Goal: Task Accomplishment & Management: Manage account settings

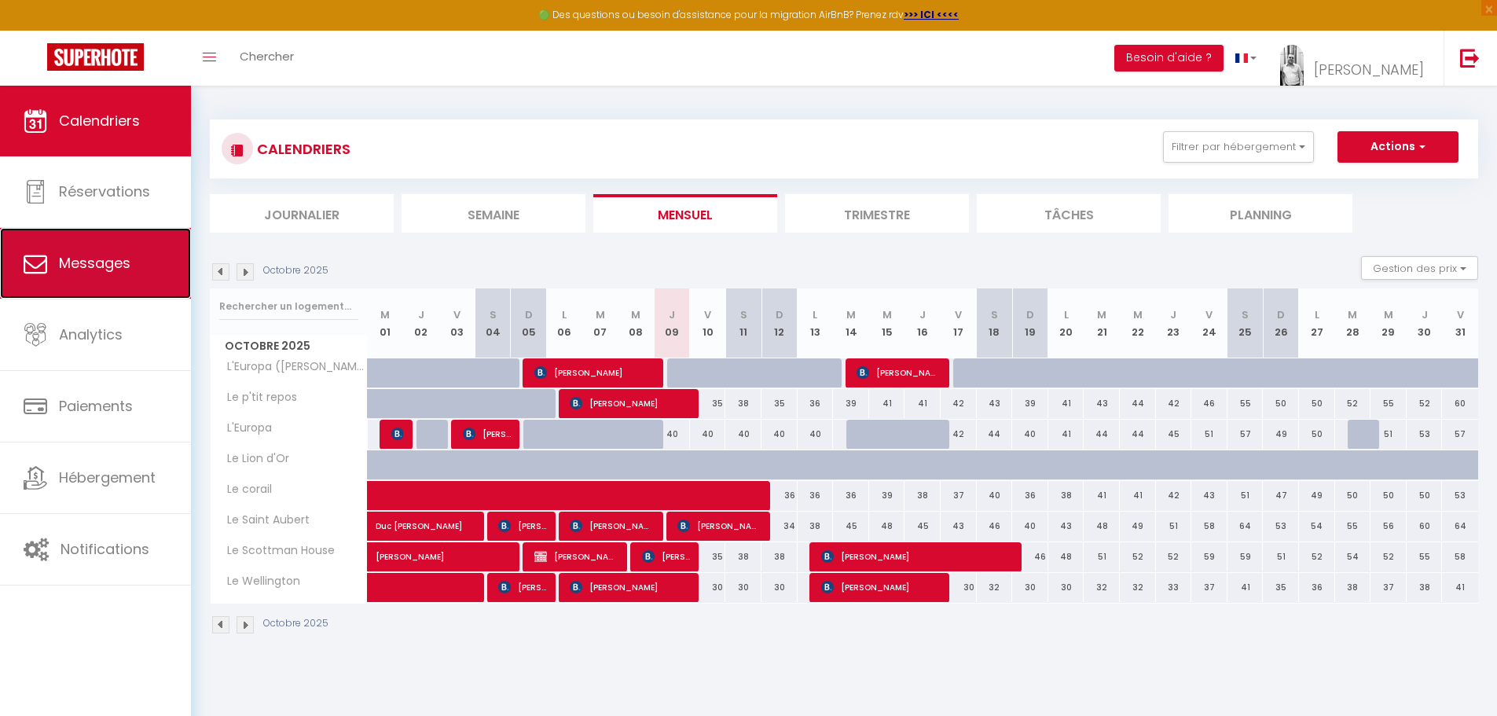
click at [116, 260] on span "Messages" at bounding box center [95, 263] width 72 height 20
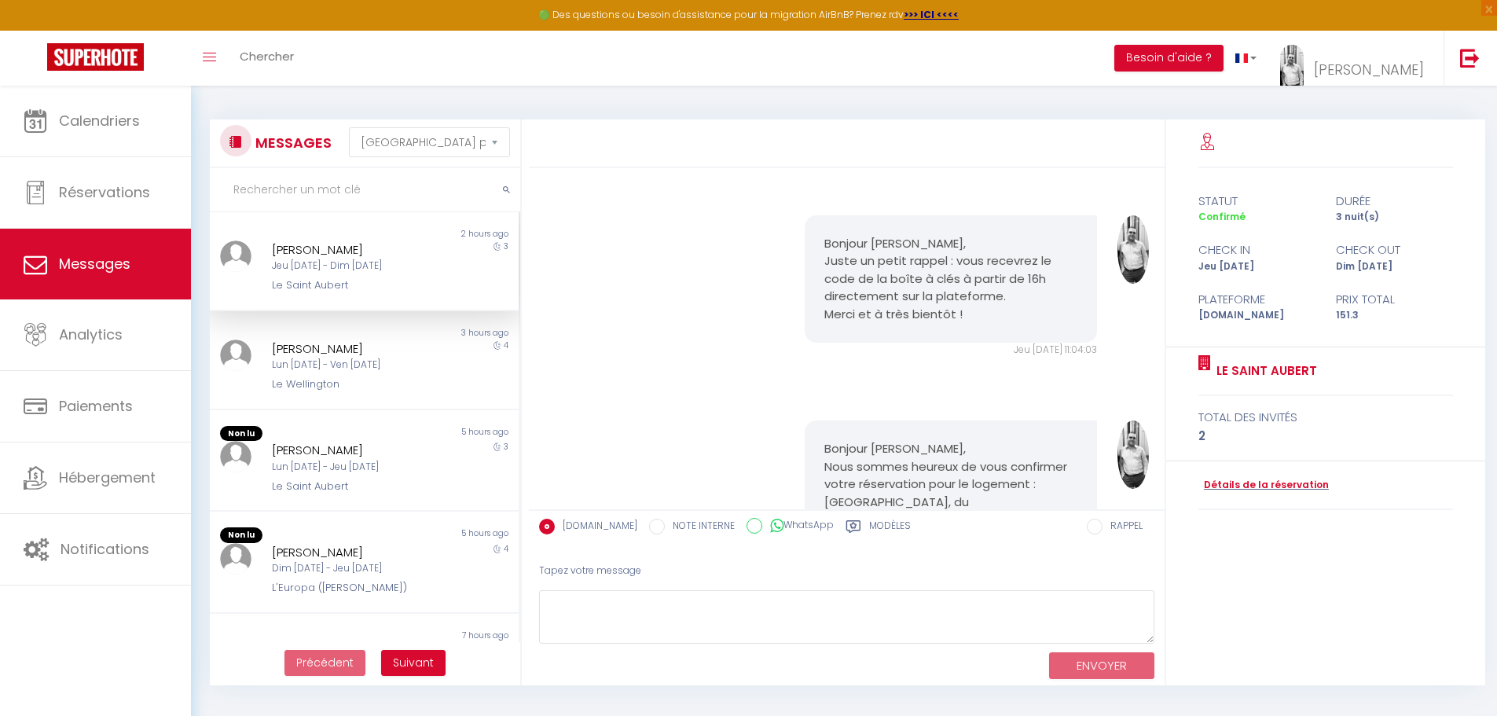
scroll to position [643, 0]
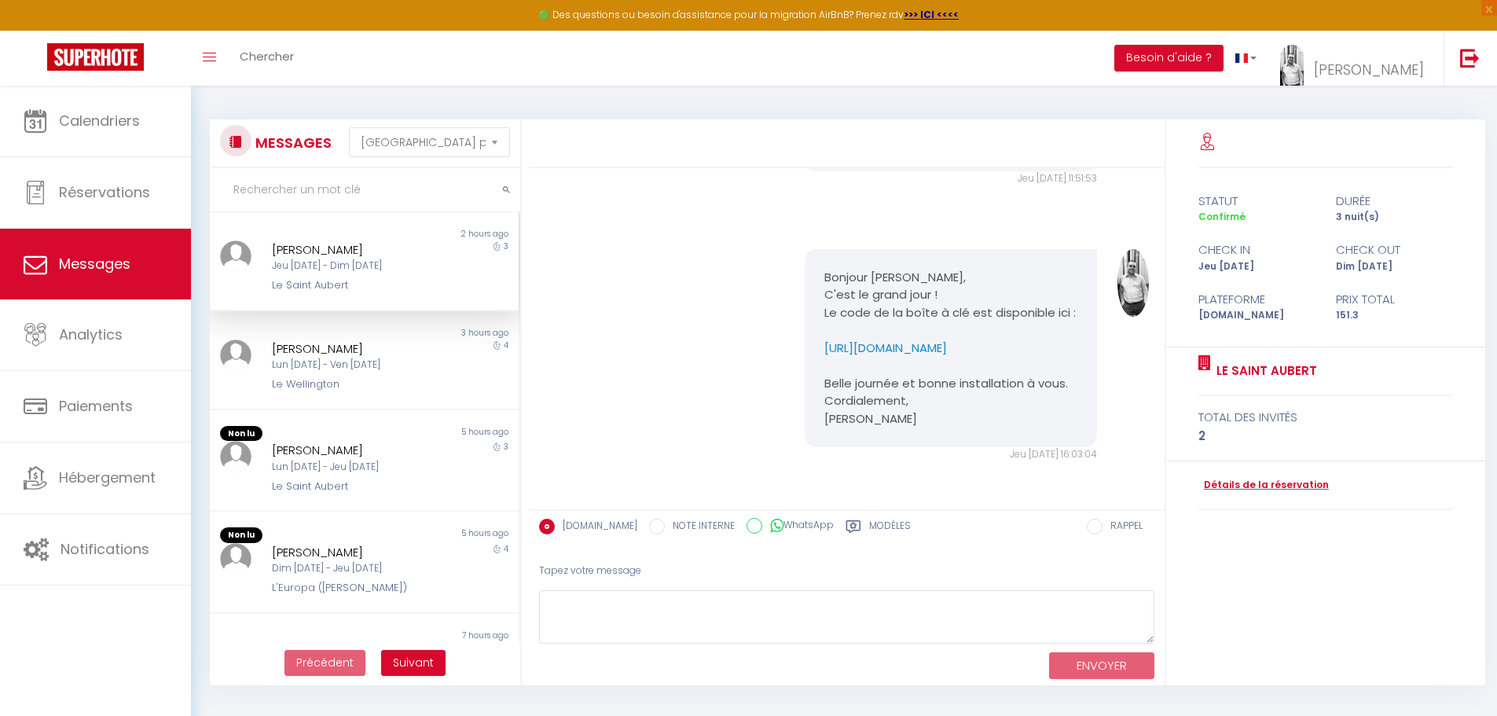
click at [343, 274] on div "[PERSON_NAME] Jeu [DATE] - Dim [DATE] Le Saint Aubert" at bounding box center [351, 266] width 180 height 53
click at [1222, 486] on link "Détails de la réservation" at bounding box center [1264, 485] width 130 height 15
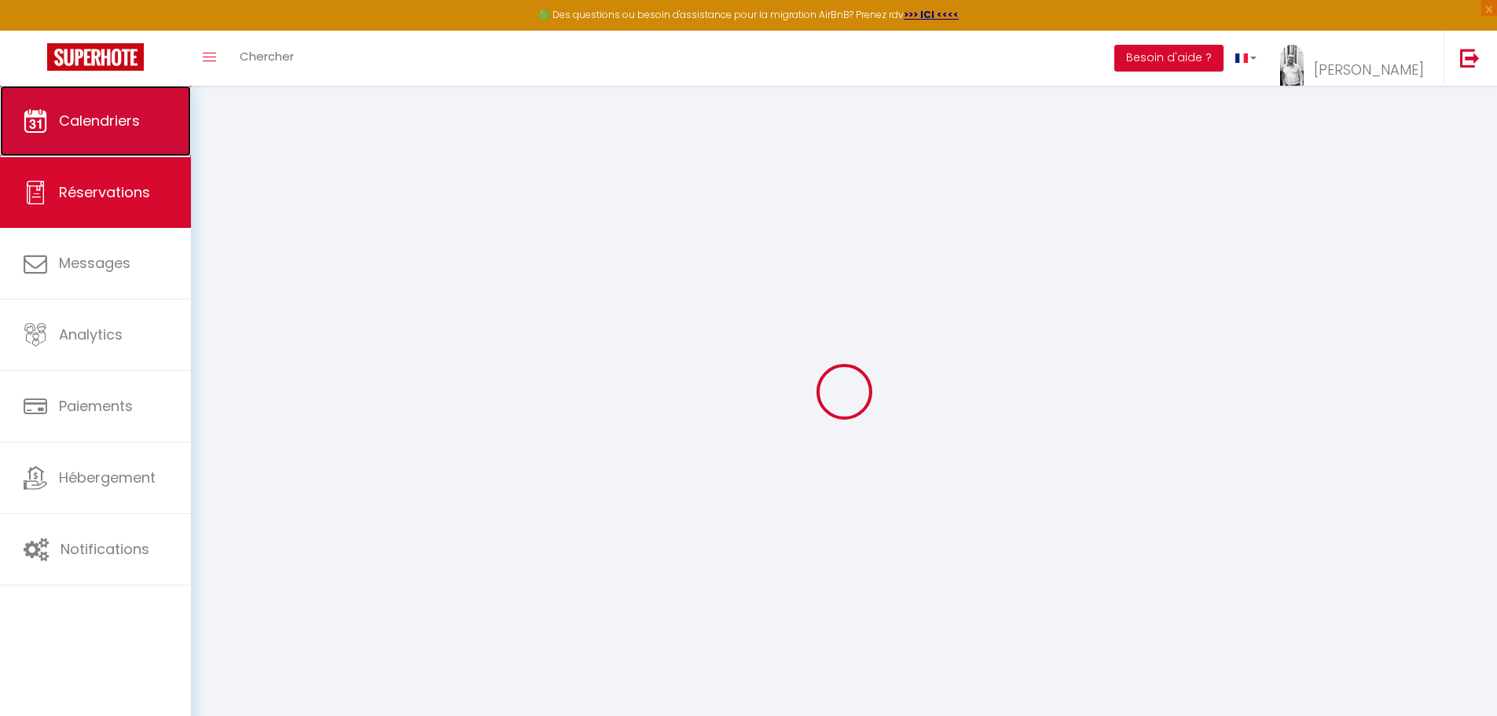
click at [79, 112] on span "Calendriers" at bounding box center [99, 121] width 81 height 20
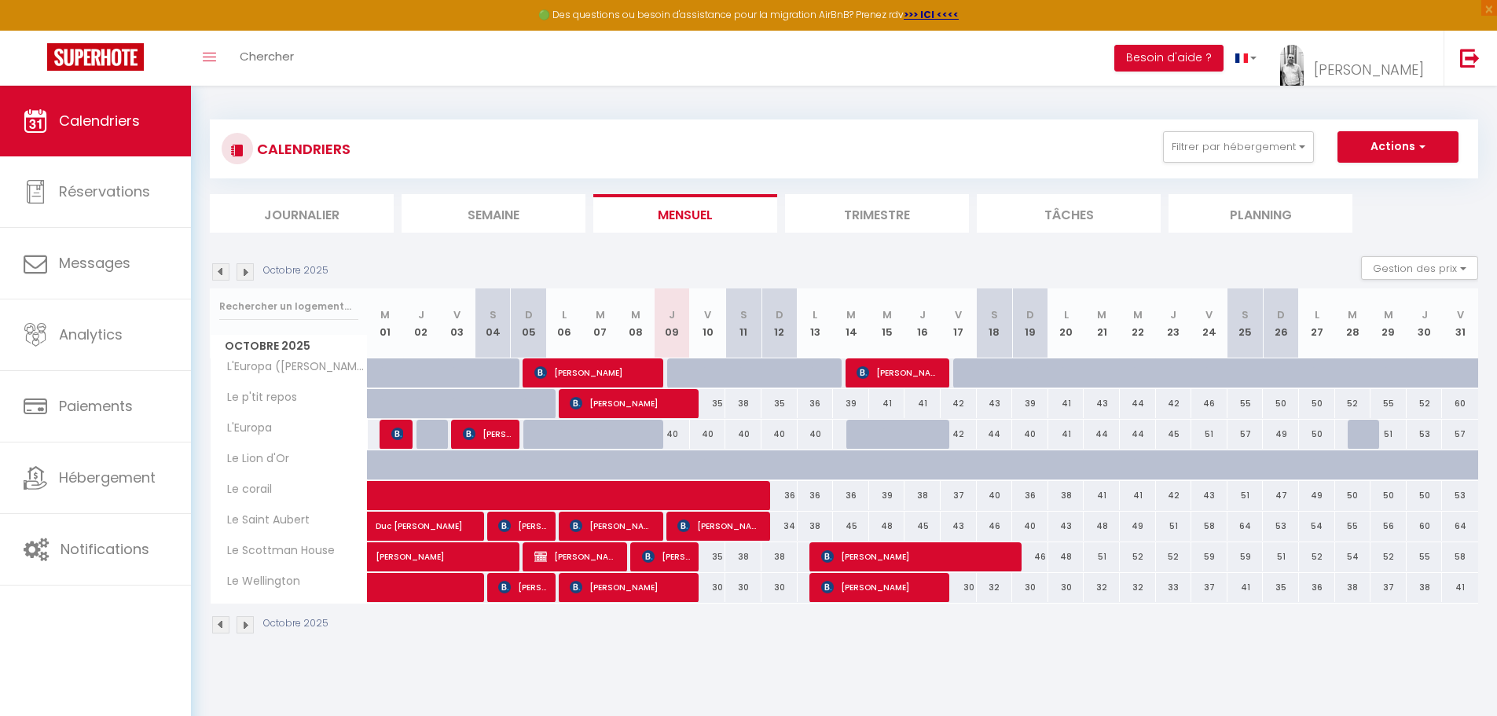
click at [404, 436] on div at bounding box center [394, 435] width 36 height 30
select select
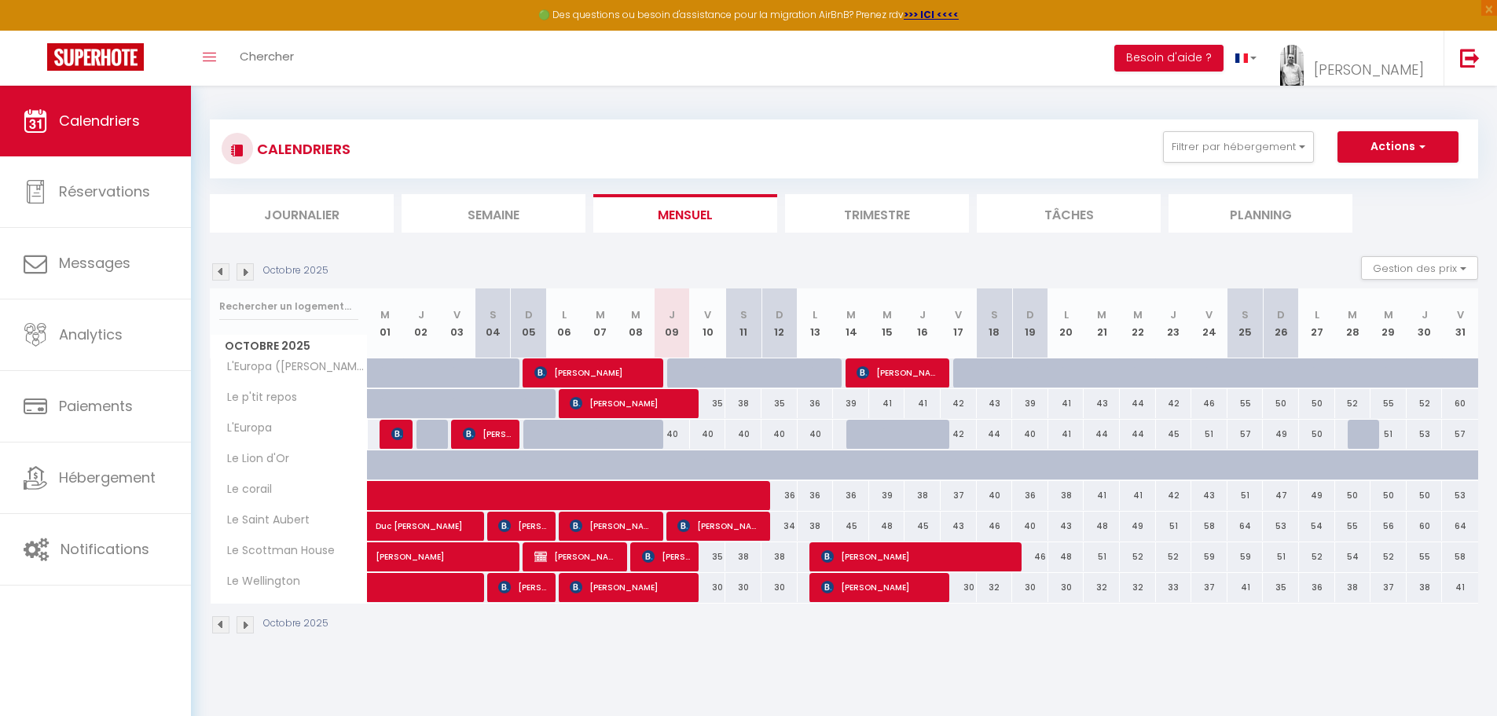
select select
type input "40"
type input "Jeu 02 Octobre 2025"
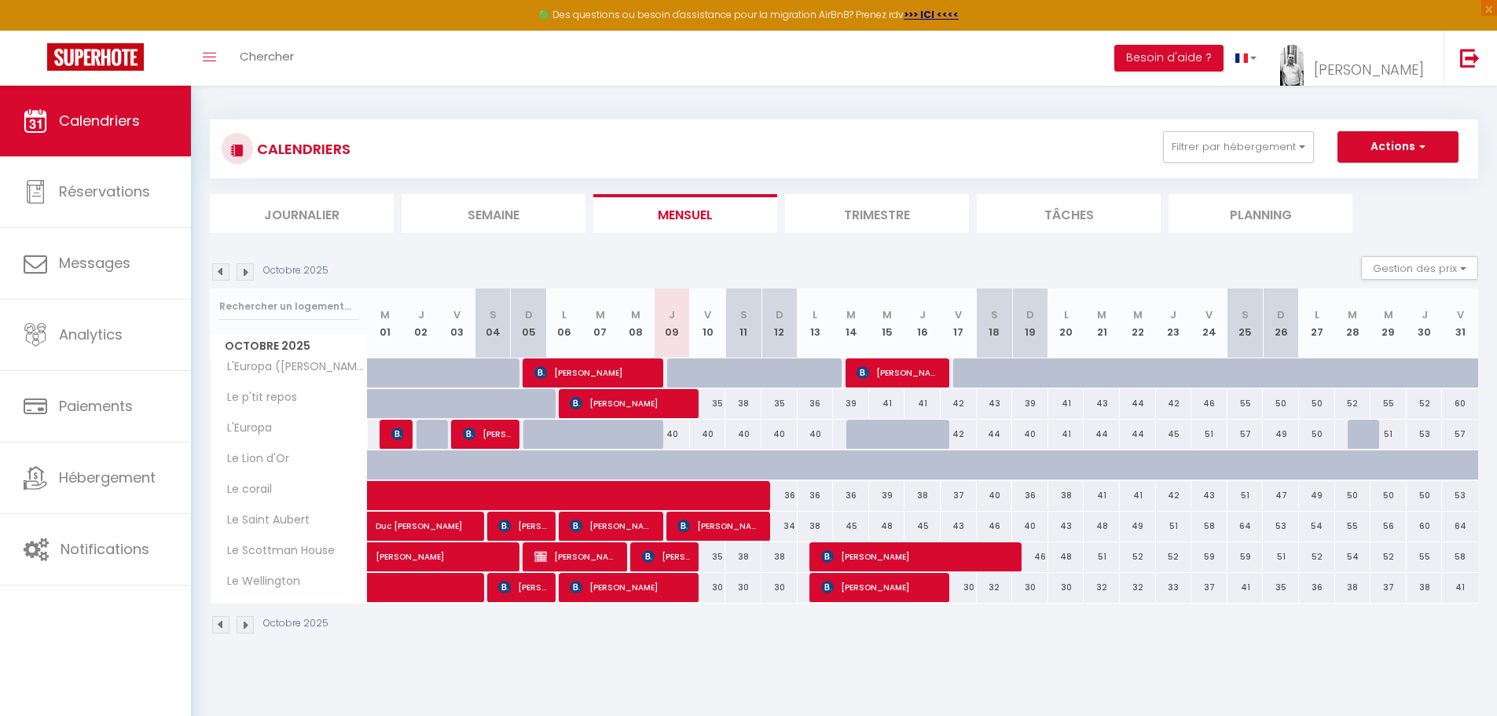
type input "Ven 03 Octobre 2025"
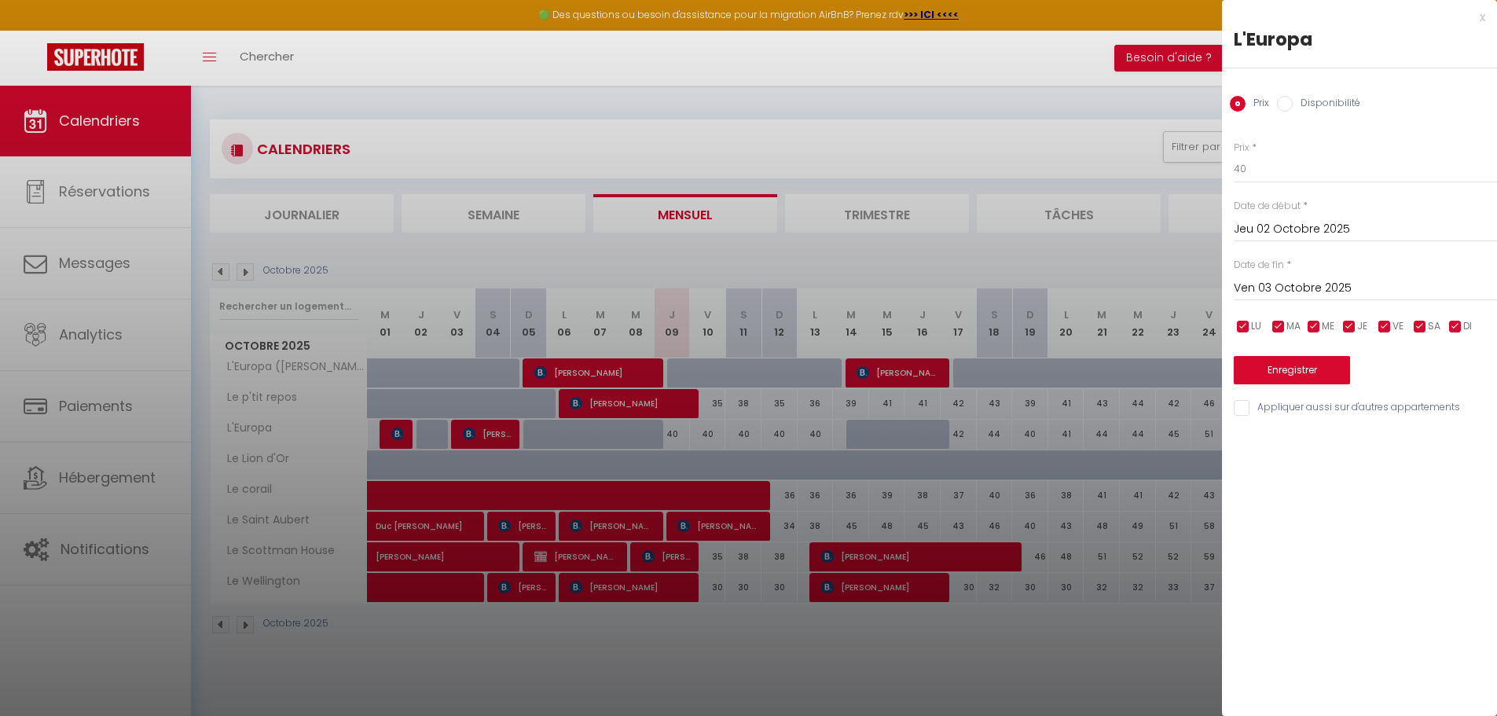
click at [404, 432] on div at bounding box center [748, 358] width 1497 height 716
select select
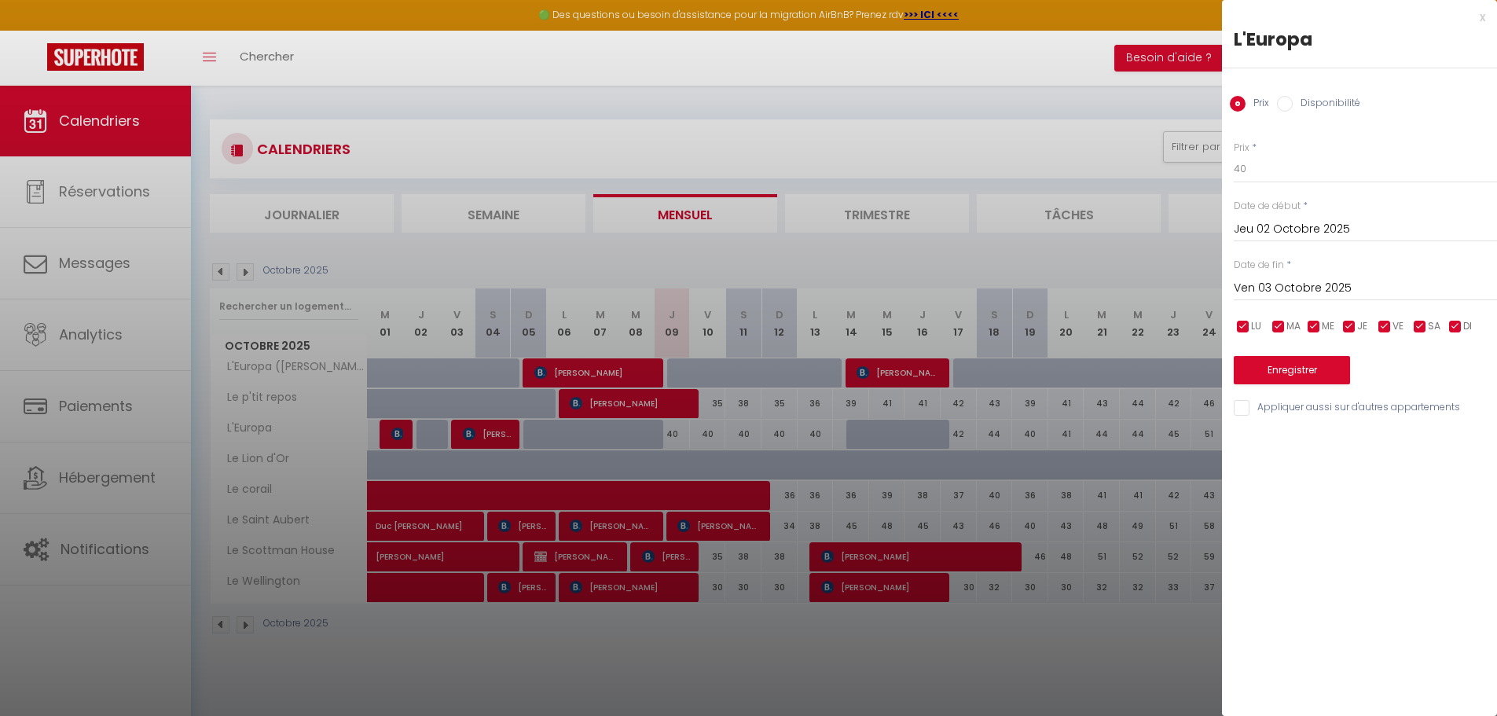
select select
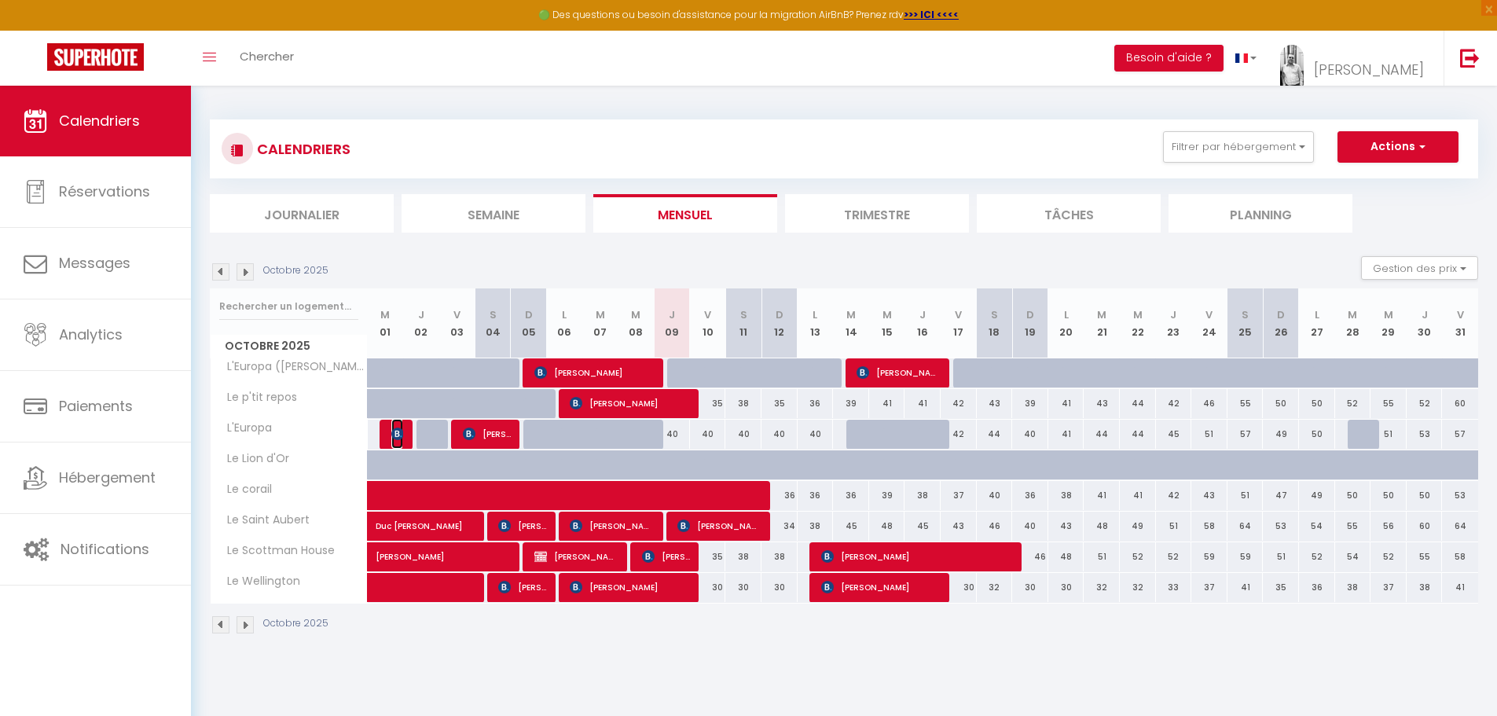
click at [396, 435] on img at bounding box center [397, 434] width 13 height 13
select select "OK"
select select "KO"
select select "0"
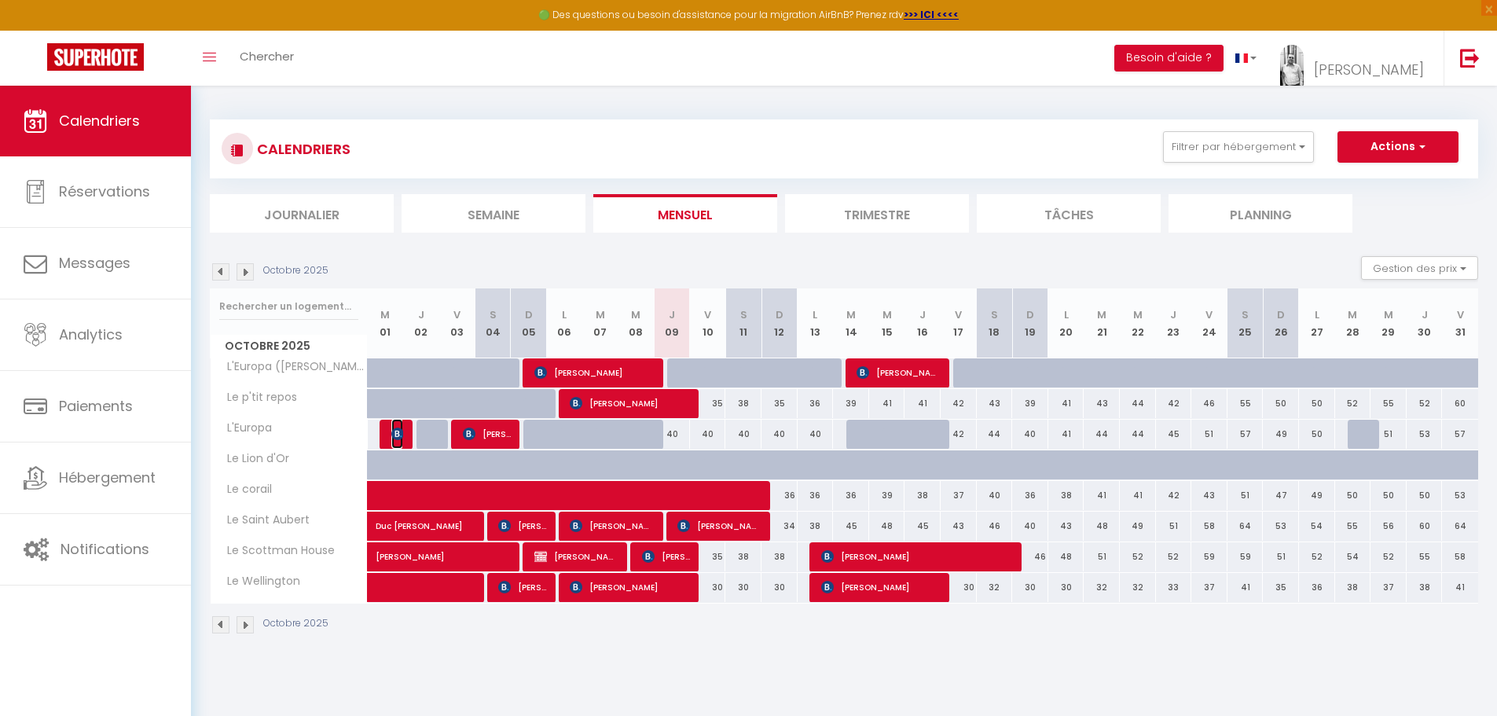
select select "1"
select select
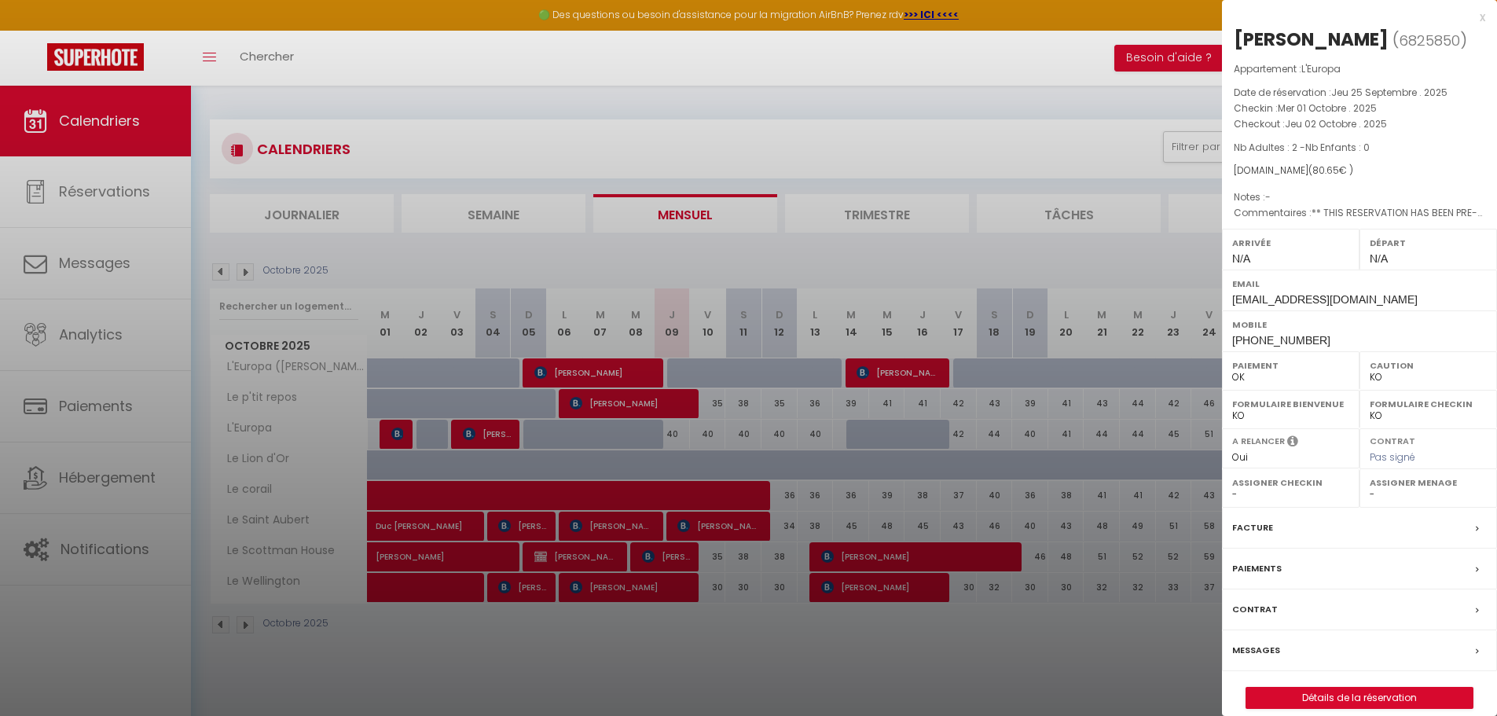
drag, startPoint x: 1234, startPoint y: 39, endPoint x: 1374, endPoint y: 32, distance: 140.1
click at [1374, 32] on div "[PERSON_NAME]" at bounding box center [1311, 39] width 155 height 25
copy div "[PERSON_NAME]"
click at [476, 441] on div at bounding box center [748, 358] width 1497 height 716
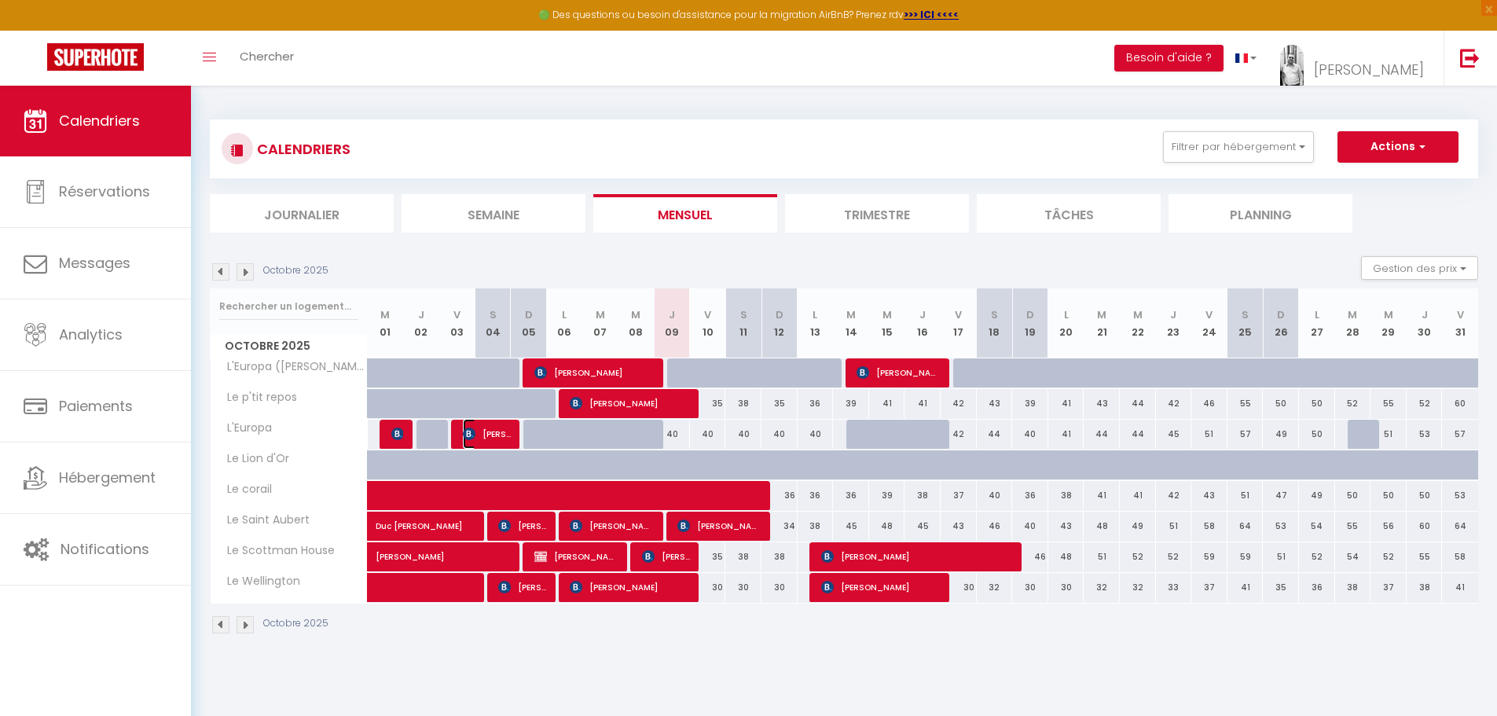
click at [487, 435] on span "[PERSON_NAME]" at bounding box center [487, 434] width 48 height 30
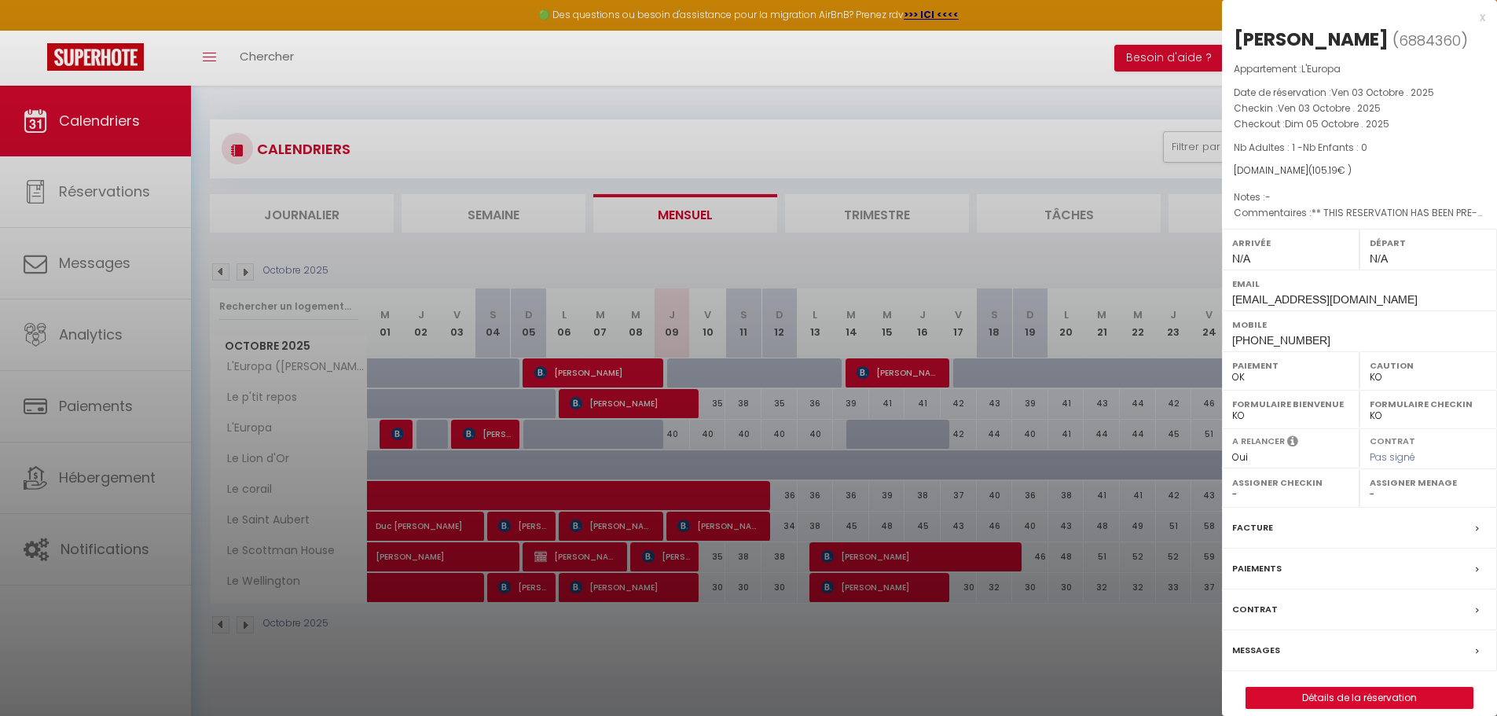
drag, startPoint x: 1366, startPoint y: 38, endPoint x: 1234, endPoint y: 25, distance: 132.6
click at [1234, 25] on div "x [PERSON_NAME] ( 6884360 ) Appartement : L'Europa Date de réservation : Ven 03…" at bounding box center [1359, 366] width 275 height 732
copy div "x [PERSON_NAME]"
click at [575, 372] on div at bounding box center [748, 358] width 1497 height 716
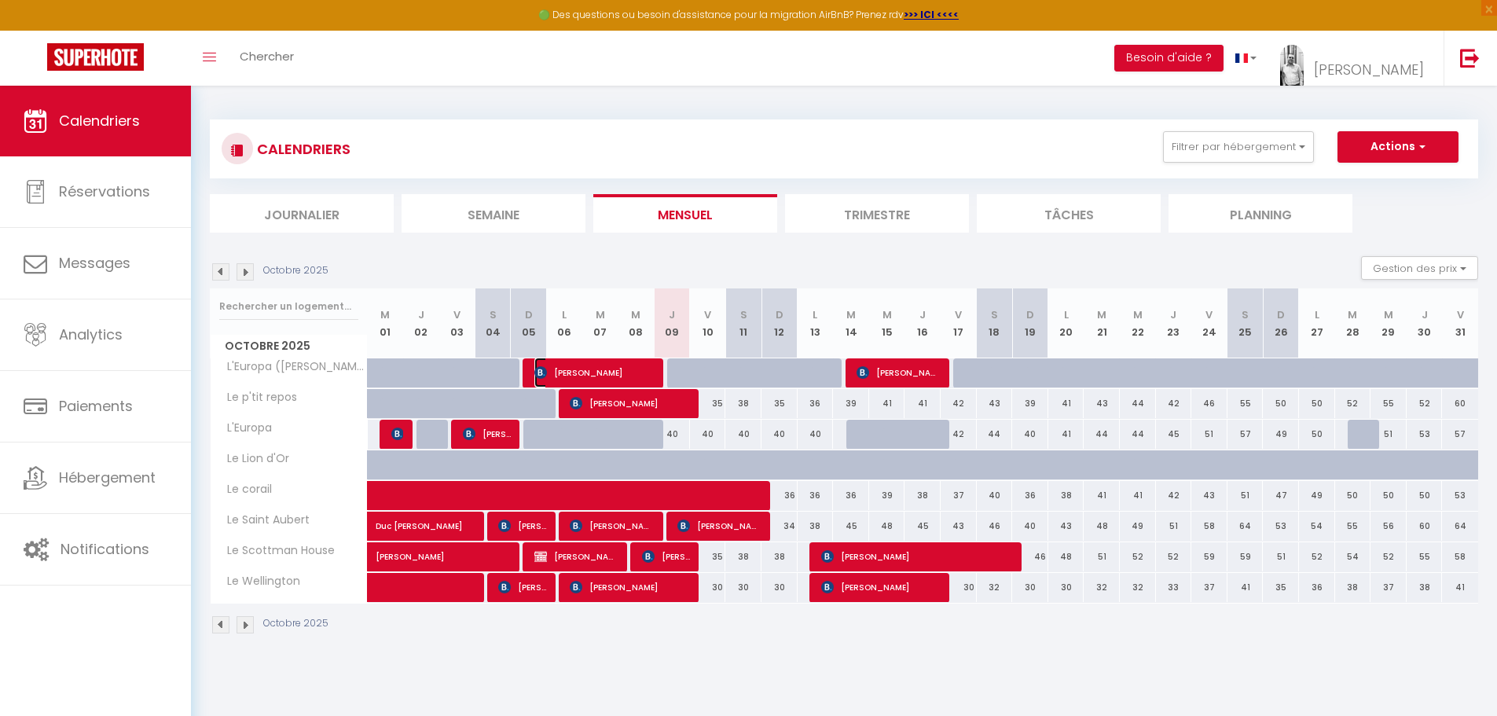
click at [600, 375] on span "[PERSON_NAME]" at bounding box center [594, 373] width 120 height 30
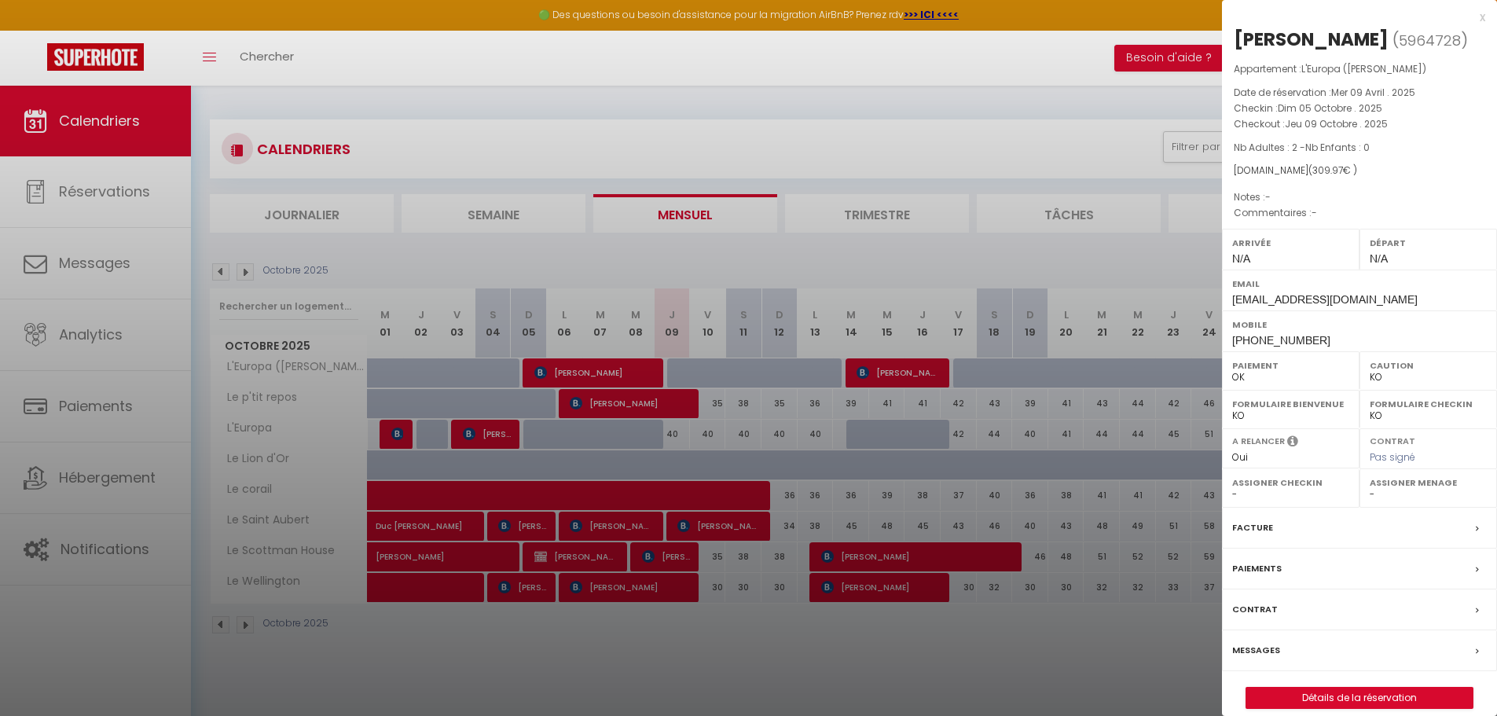
drag, startPoint x: 1235, startPoint y: 36, endPoint x: 1393, endPoint y: 30, distance: 158.1
click at [1389, 30] on div "[PERSON_NAME]" at bounding box center [1311, 39] width 155 height 25
copy div "[PERSON_NAME]"
click at [652, 100] on div at bounding box center [748, 358] width 1497 height 716
